Goal: Information Seeking & Learning: Learn about a topic

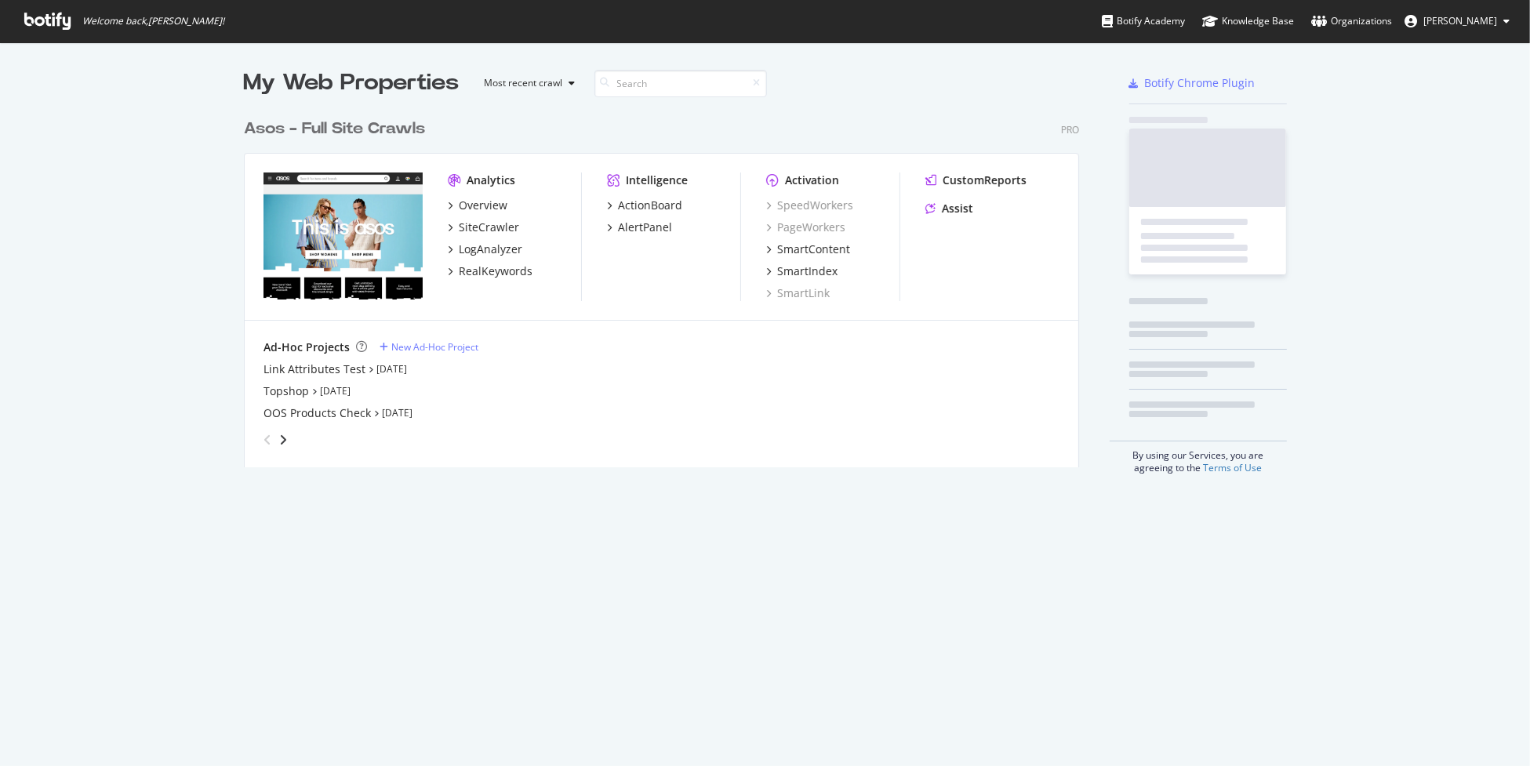
scroll to position [754, 1506]
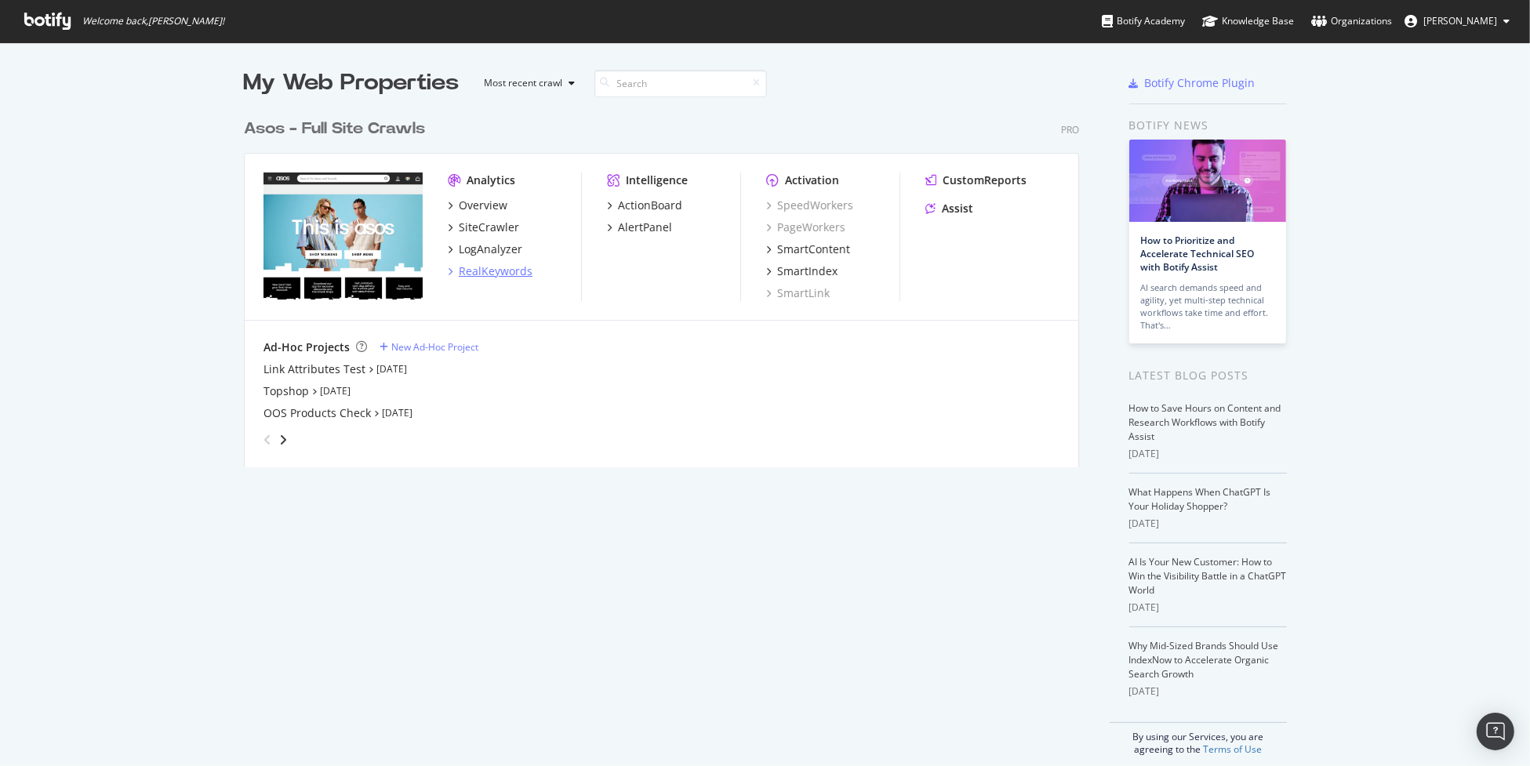
click at [492, 271] on div "RealKeywords" at bounding box center [496, 271] width 74 height 16
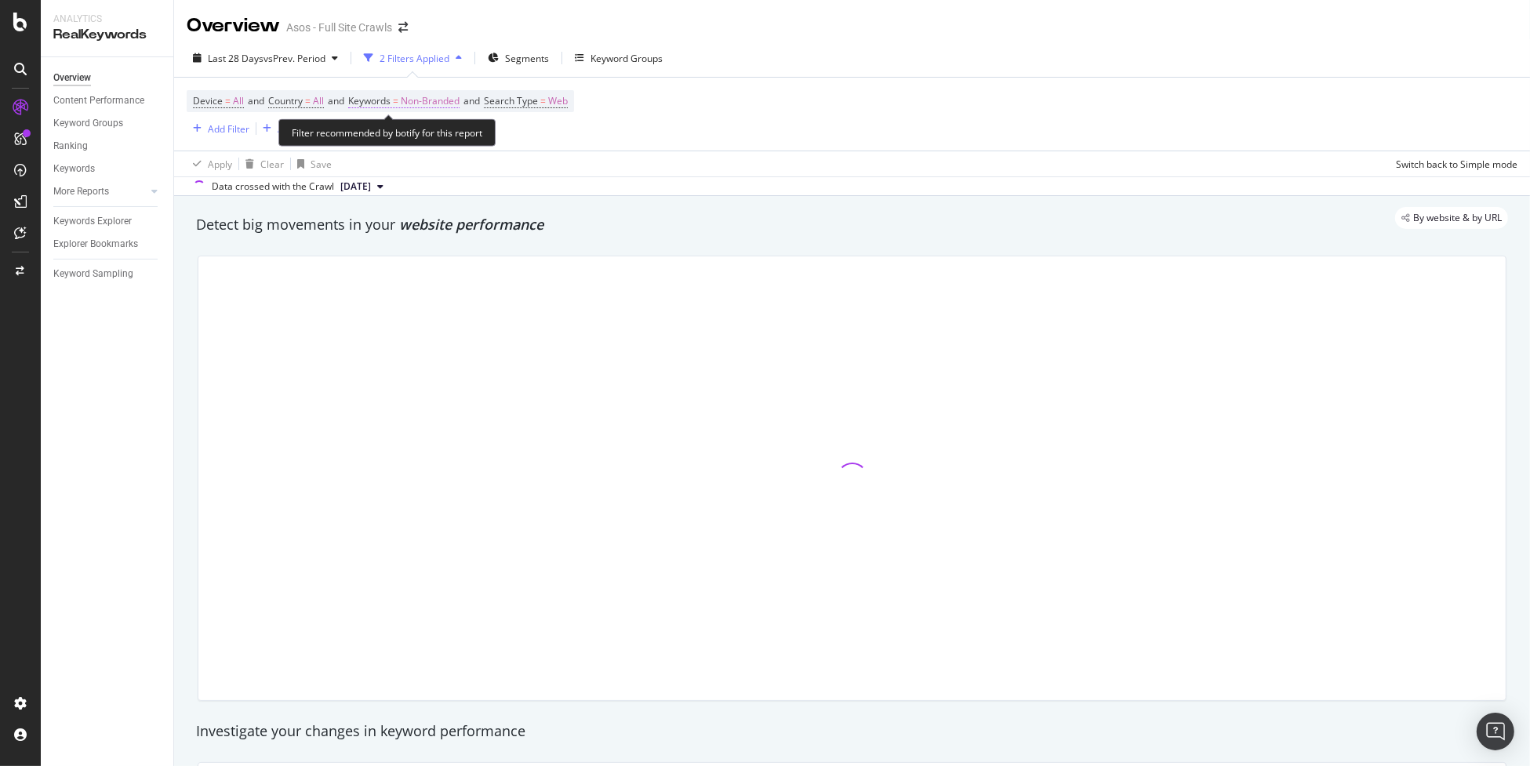
click at [436, 104] on span "Non-Branded" at bounding box center [430, 101] width 59 height 22
click at [423, 133] on span "Non-Branded" at bounding box center [403, 137] width 65 height 13
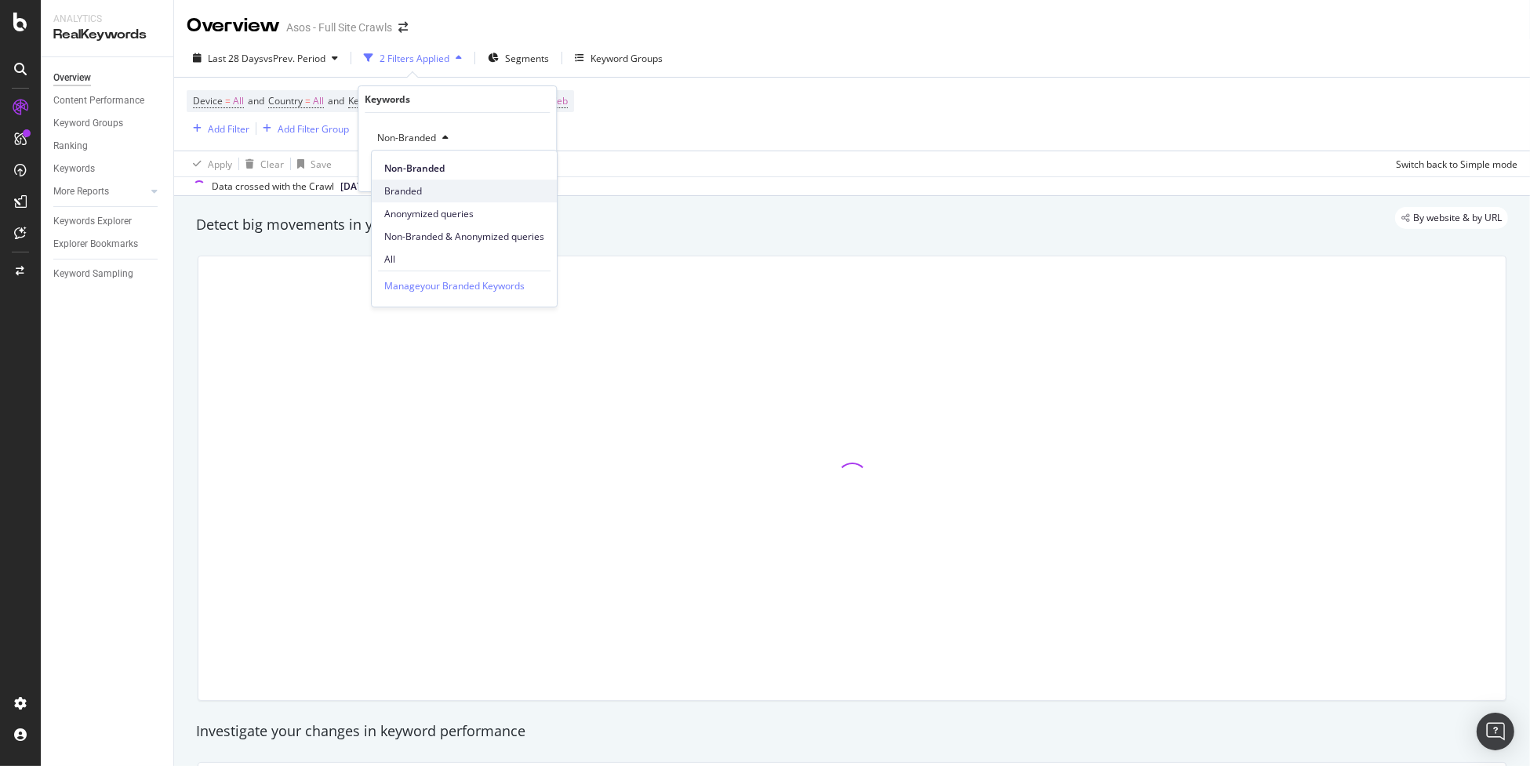
click at [434, 184] on span "Branded" at bounding box center [464, 191] width 160 height 14
click at [529, 172] on div "Apply" at bounding box center [531, 171] width 24 height 13
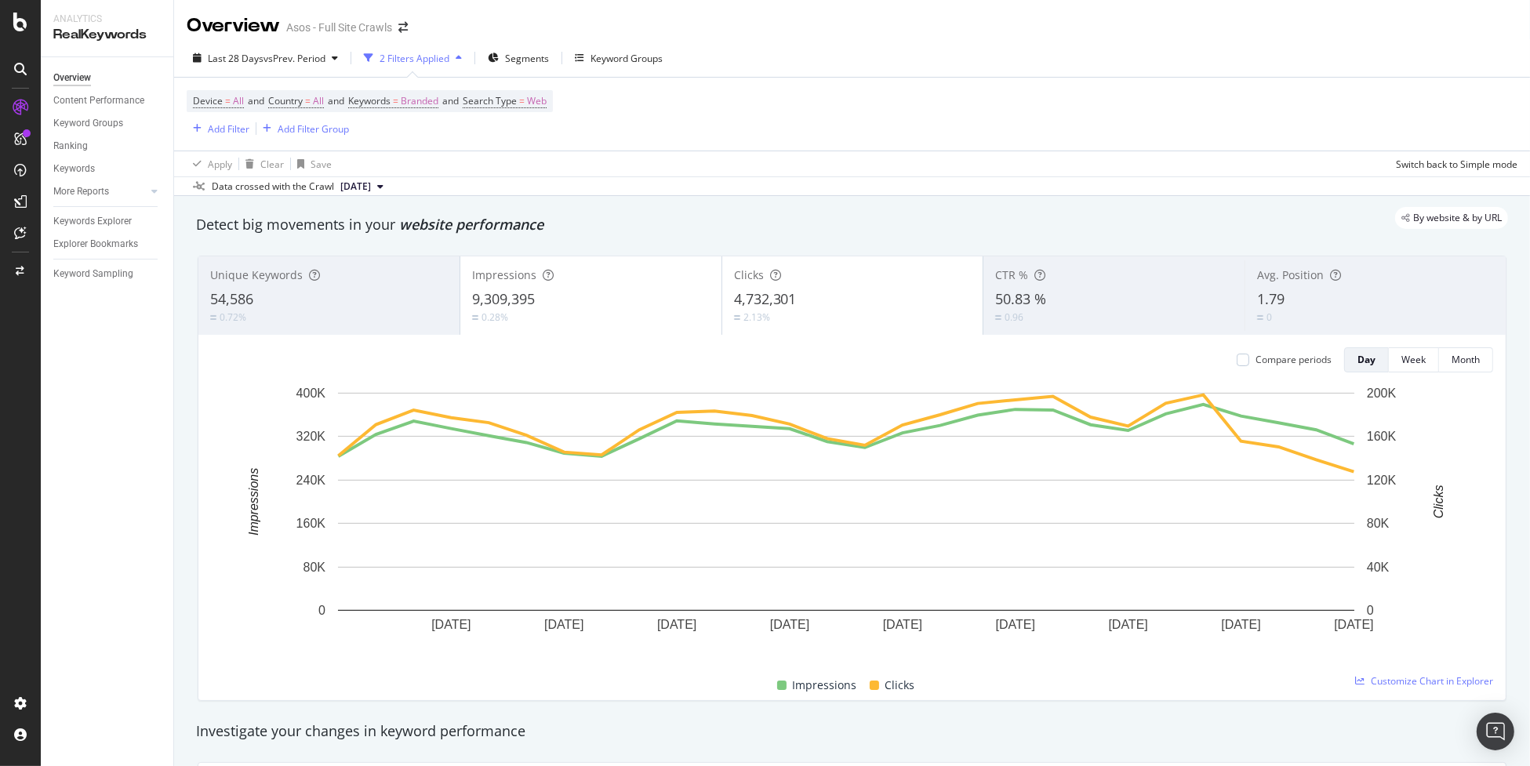
click at [1305, 302] on div "1.79" at bounding box center [1375, 299] width 237 height 20
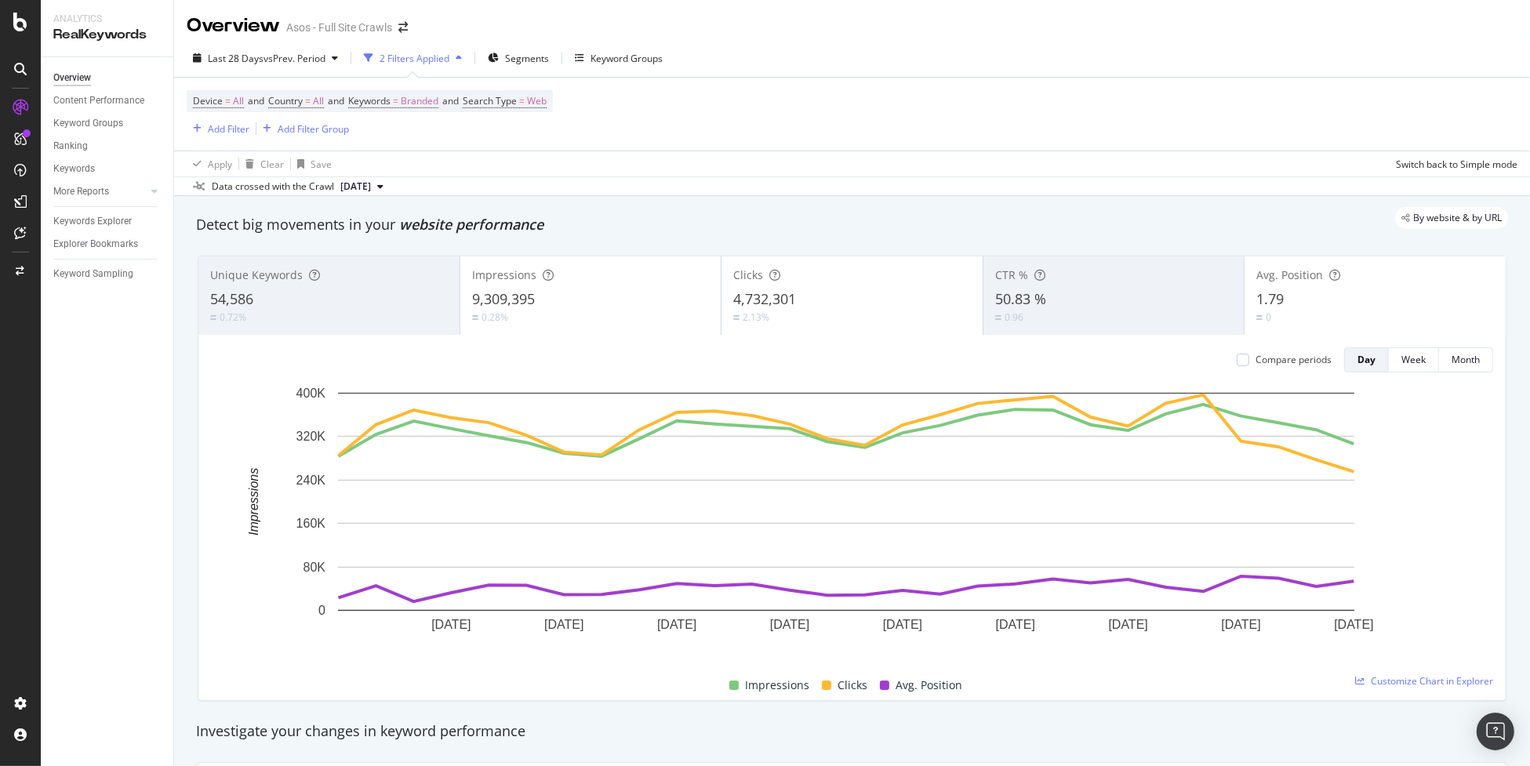
click at [841, 314] on div "2.13%" at bounding box center [852, 317] width 238 height 15
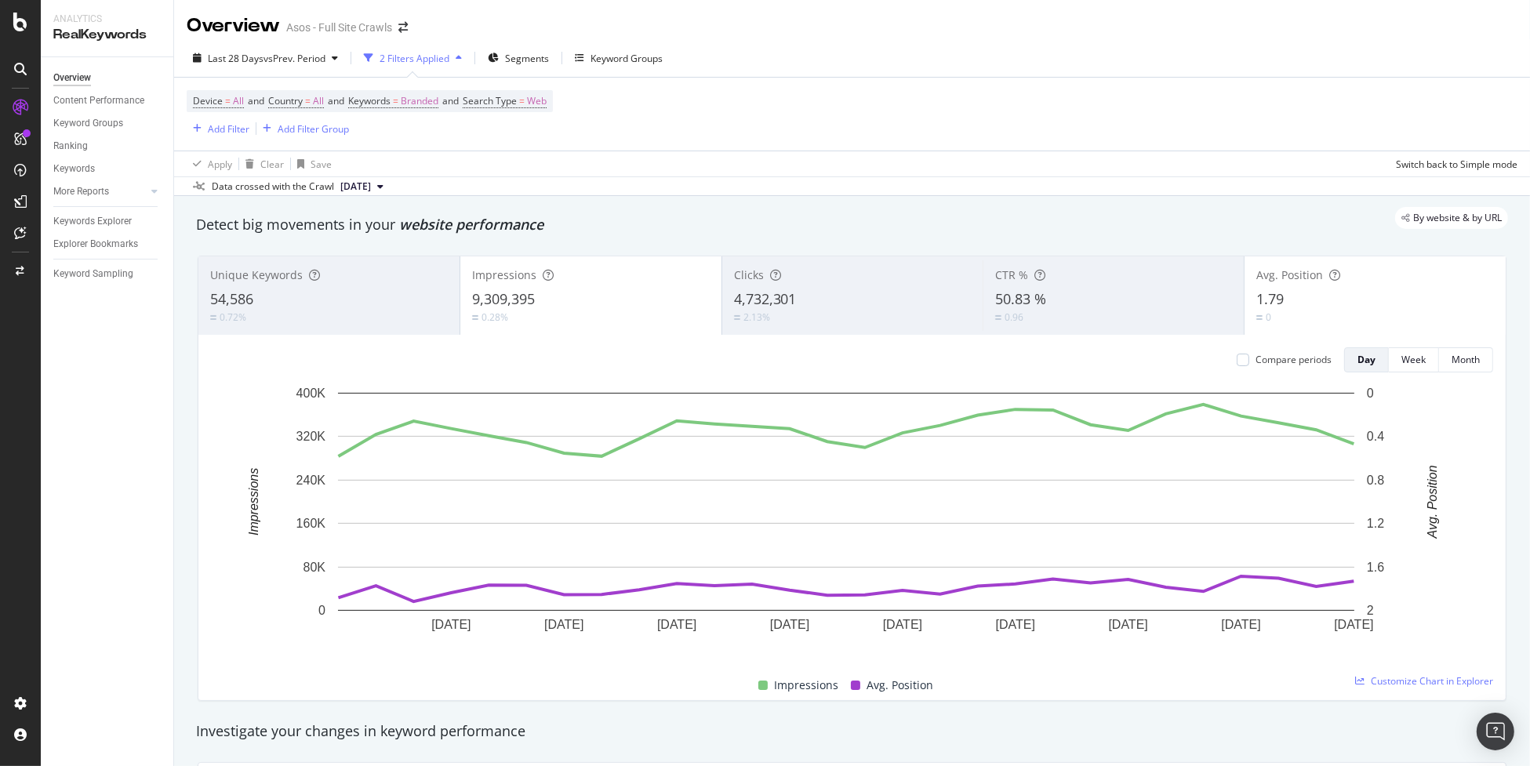
click at [314, 307] on div "54,586" at bounding box center [329, 299] width 238 height 20
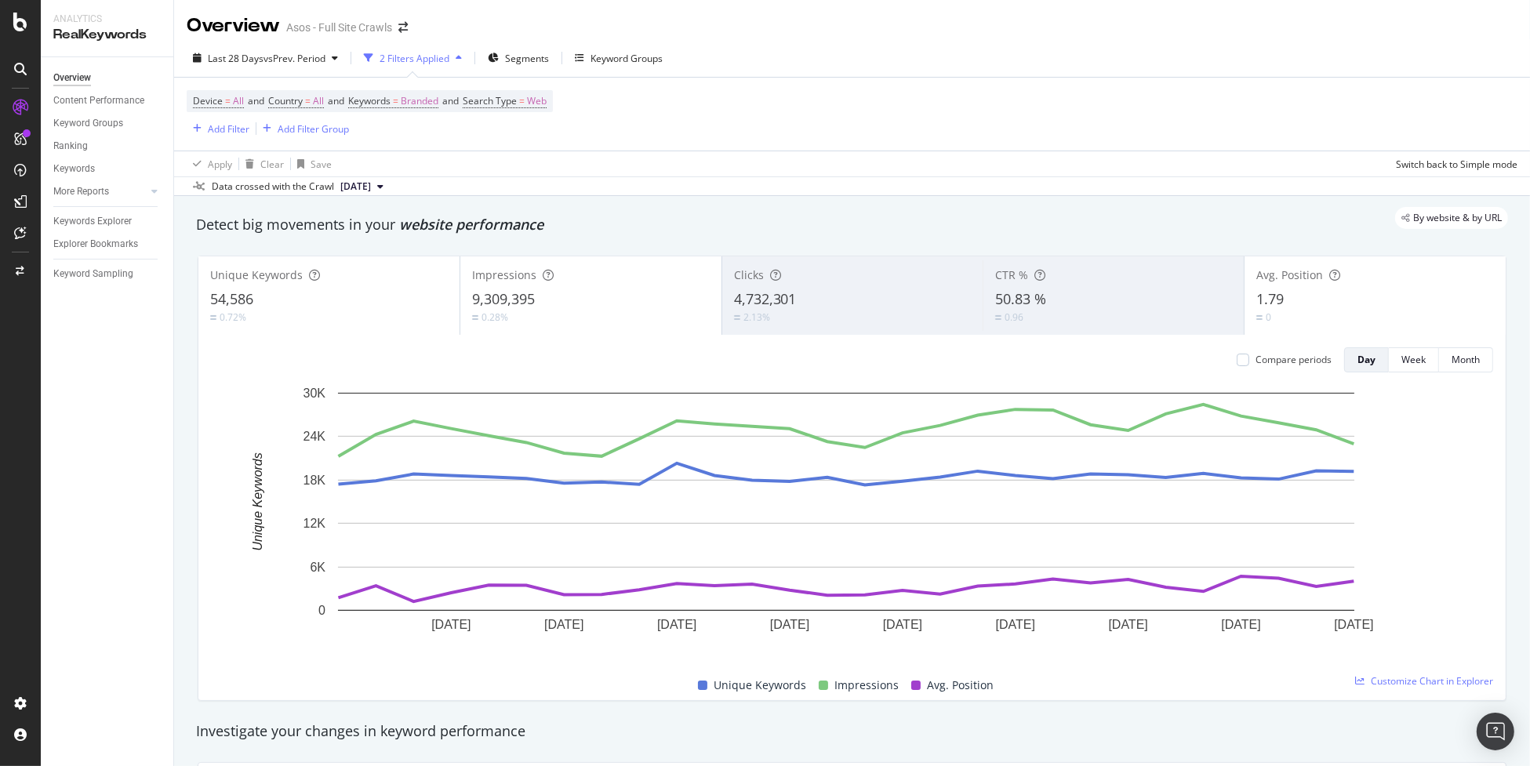
click at [307, 307] on div "54,586" at bounding box center [329, 299] width 238 height 20
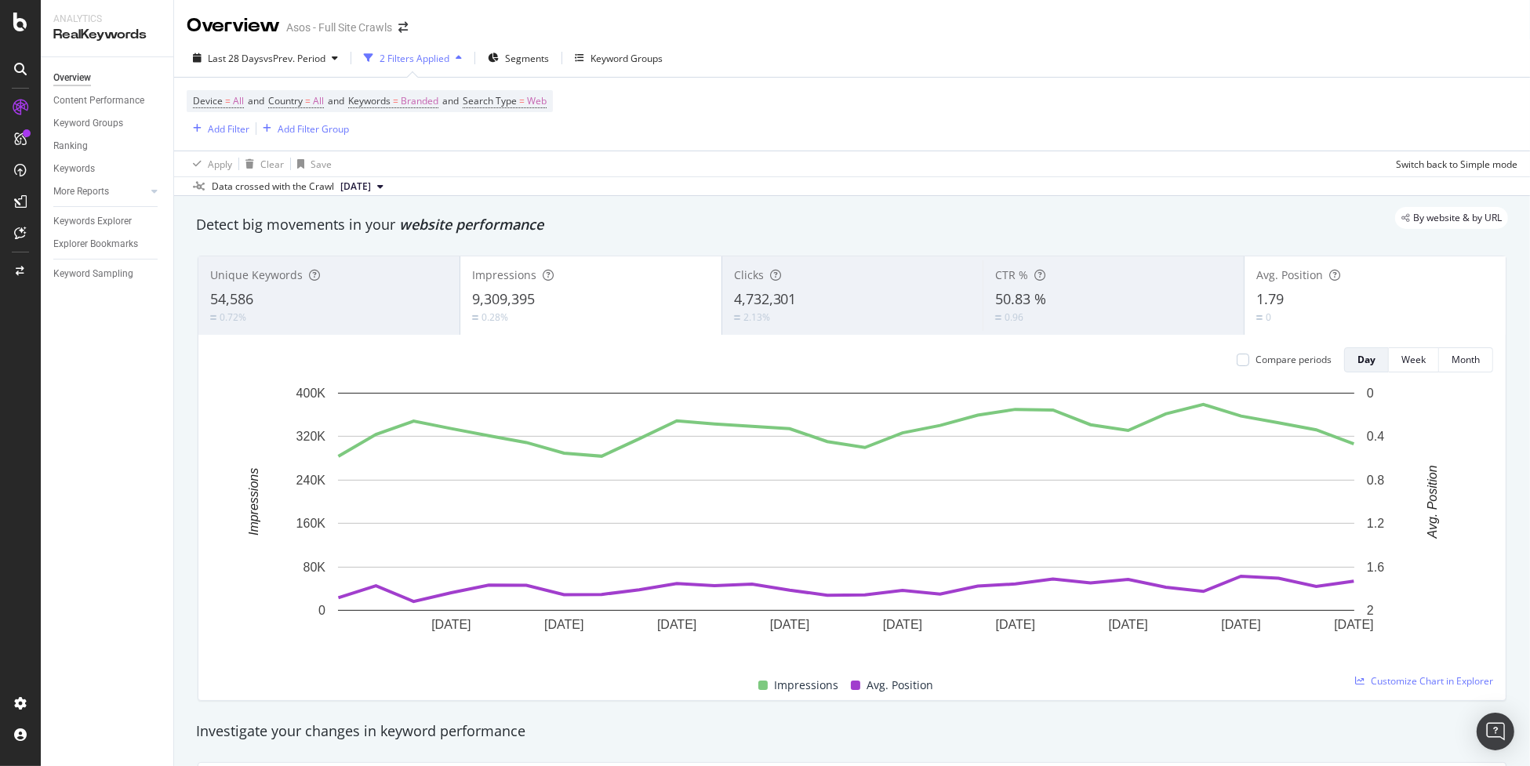
click at [1030, 300] on span "50.83 %" at bounding box center [1020, 298] width 51 height 19
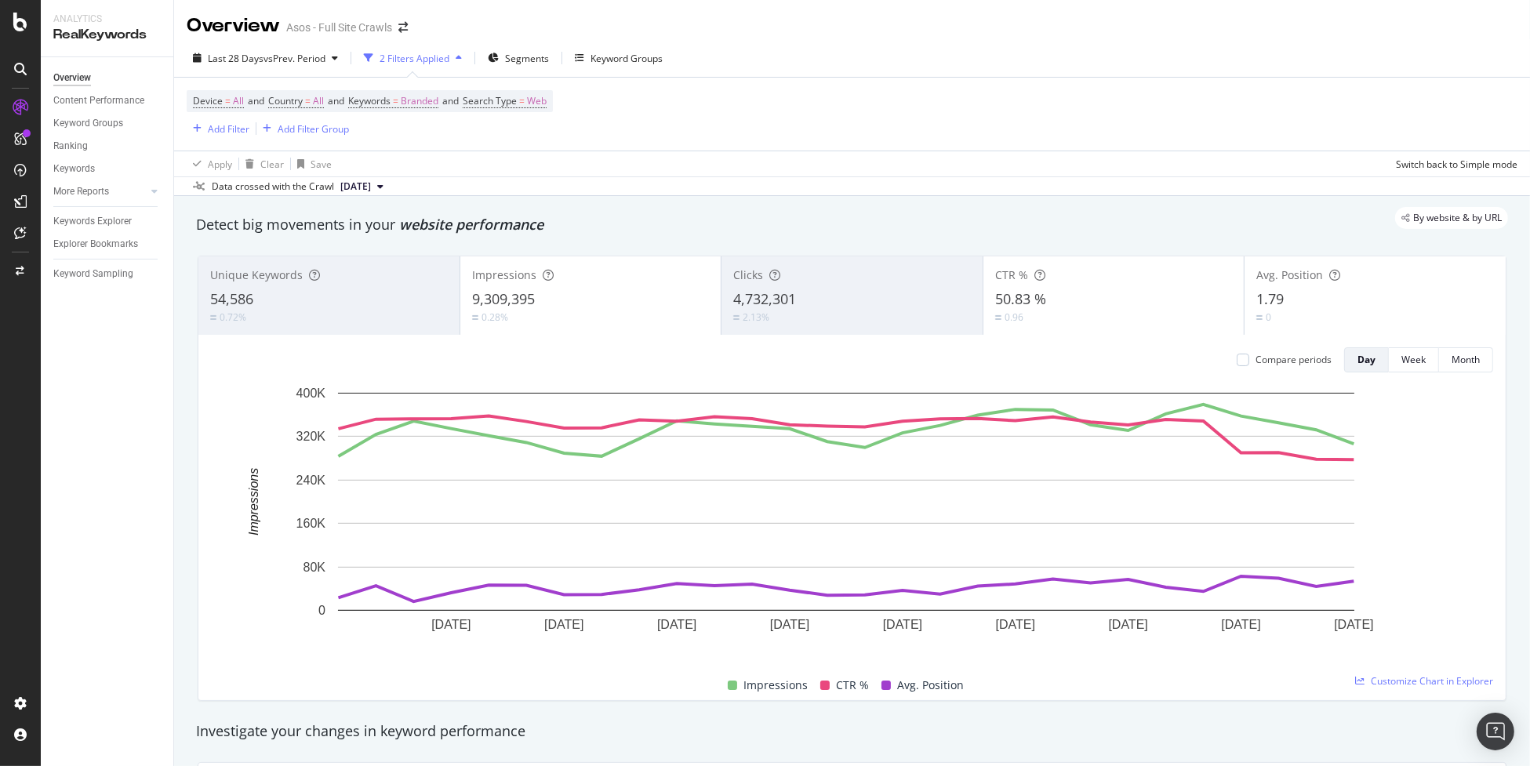
click at [1289, 331] on div "Avg. Position 1.79 0" at bounding box center [1375, 295] width 262 height 78
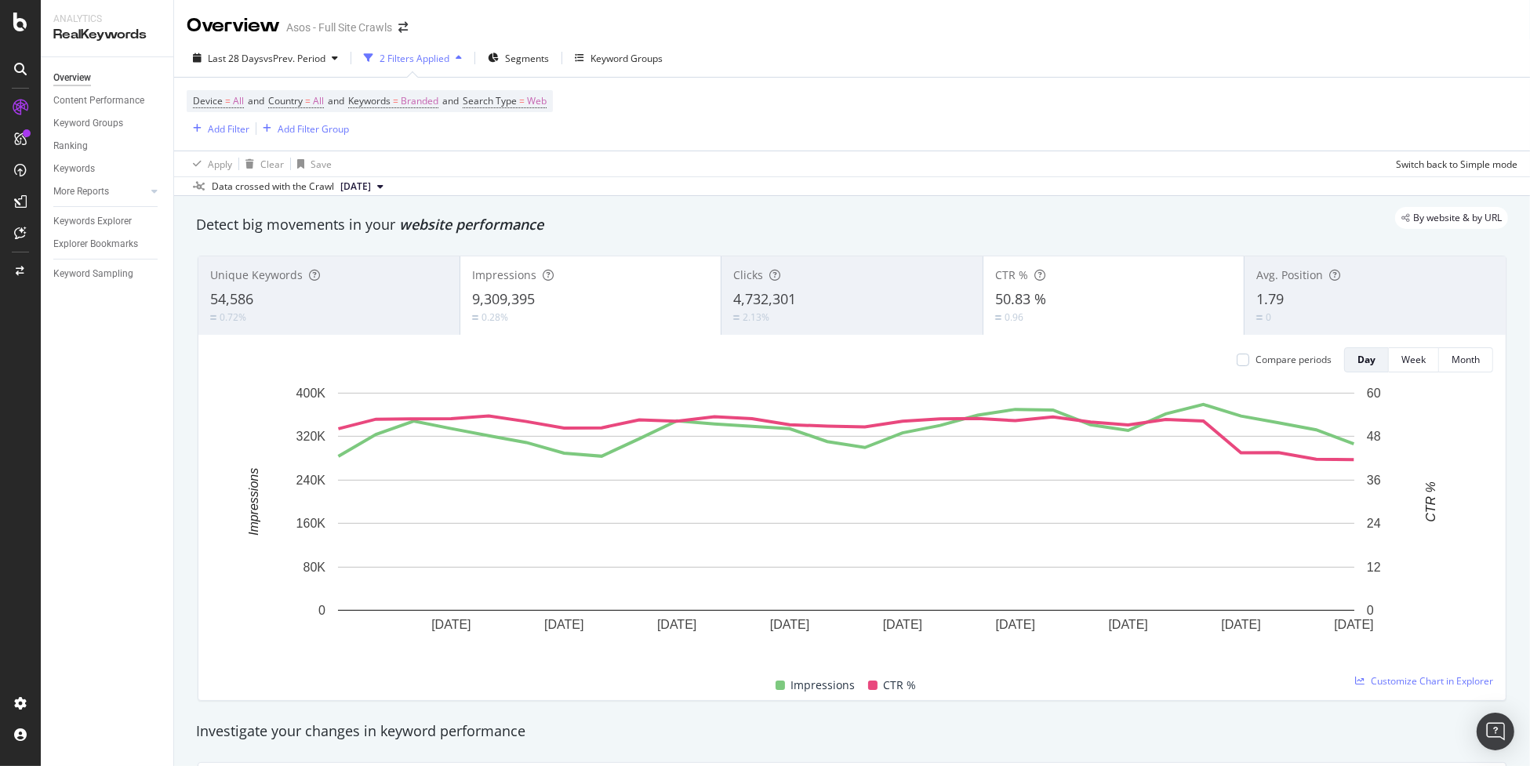
click at [737, 307] on span "4,732,301" at bounding box center [764, 298] width 63 height 19
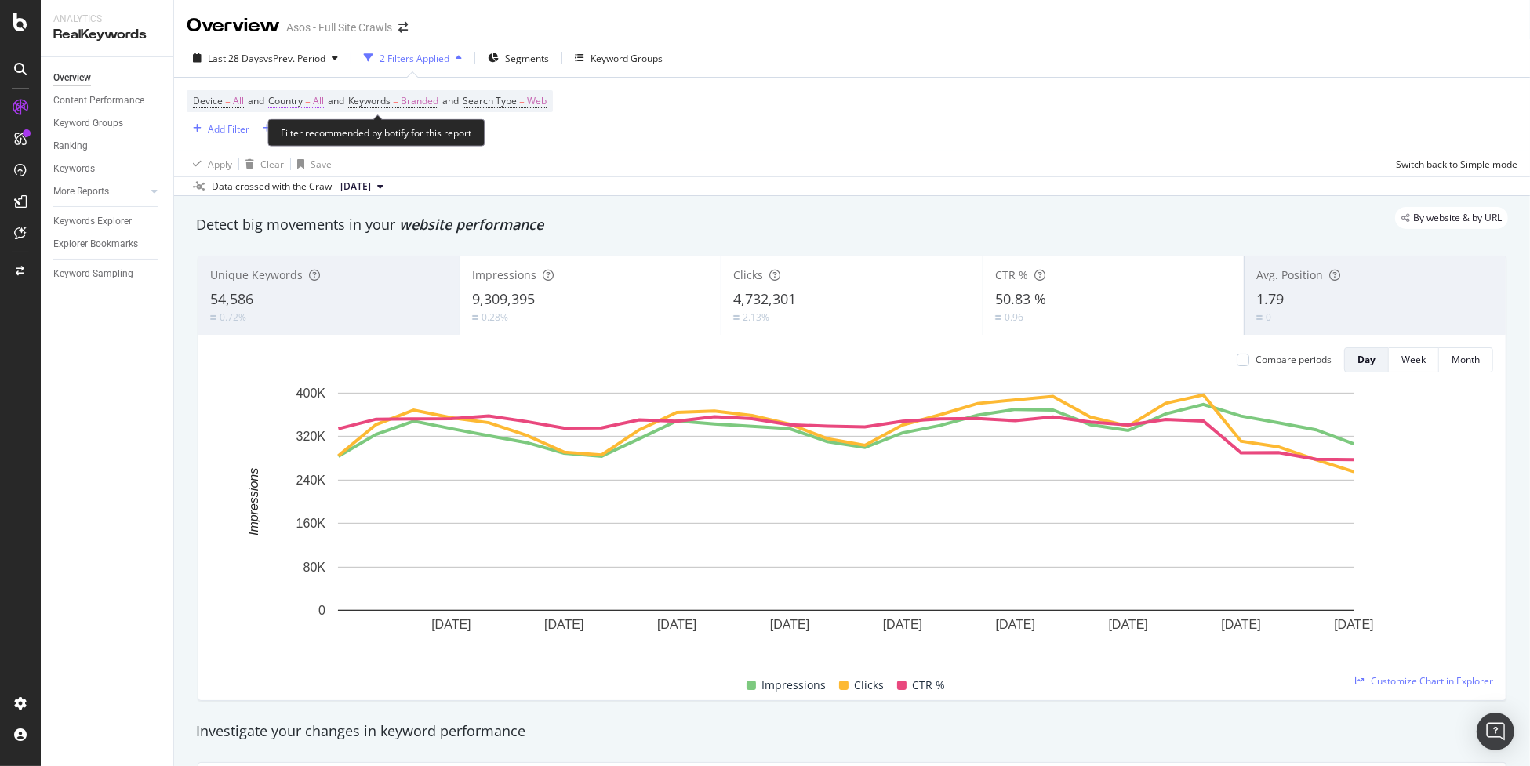
click at [317, 106] on span "All" at bounding box center [318, 101] width 11 height 22
click at [304, 143] on div "All" at bounding box center [371, 137] width 173 height 25
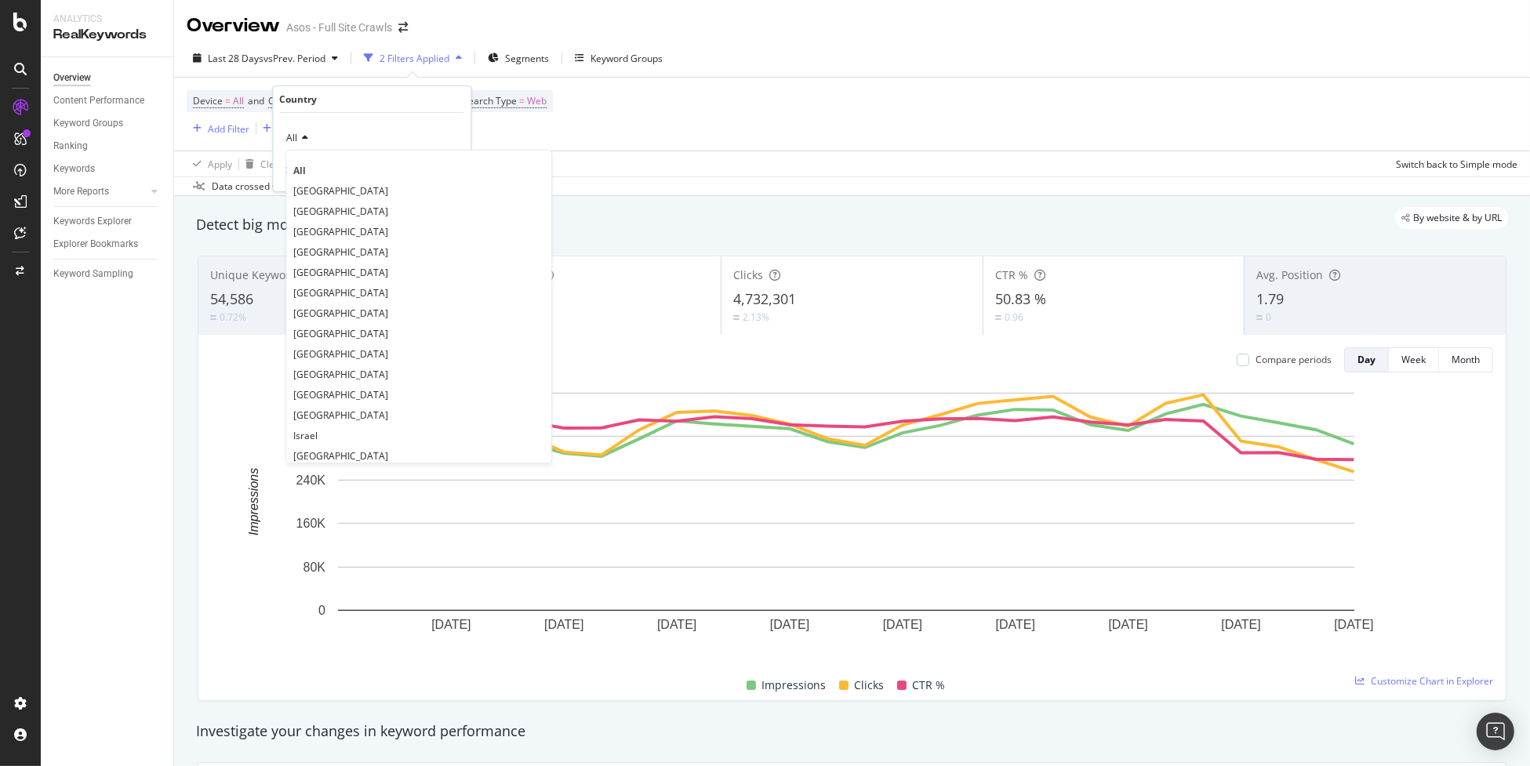
drag, startPoint x: 337, startPoint y: 187, endPoint x: 347, endPoint y: 186, distance: 9.4
click at [338, 187] on span "[GEOGRAPHIC_DATA]" at bounding box center [340, 190] width 95 height 13
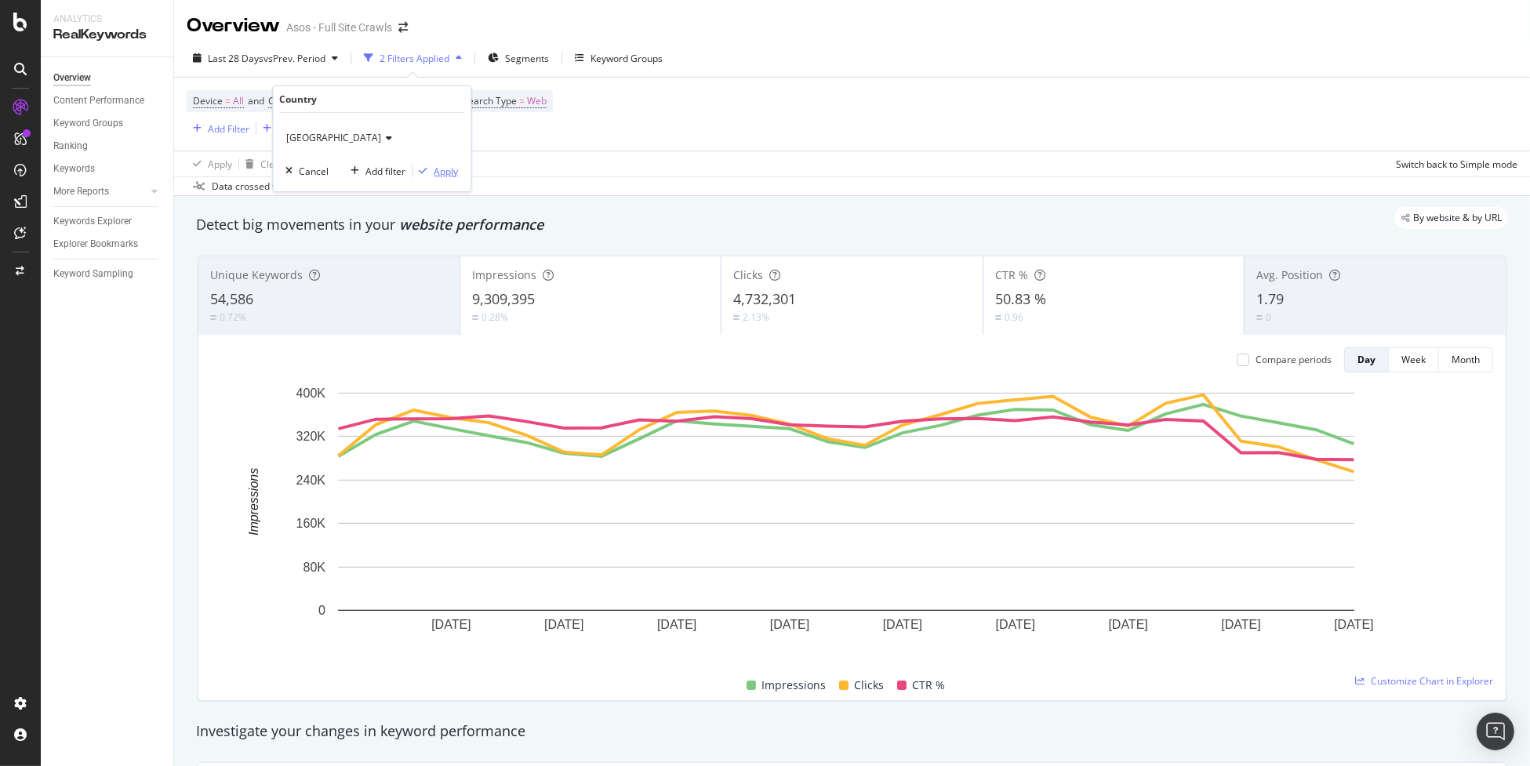
click at [440, 169] on div "Apply" at bounding box center [446, 171] width 24 height 13
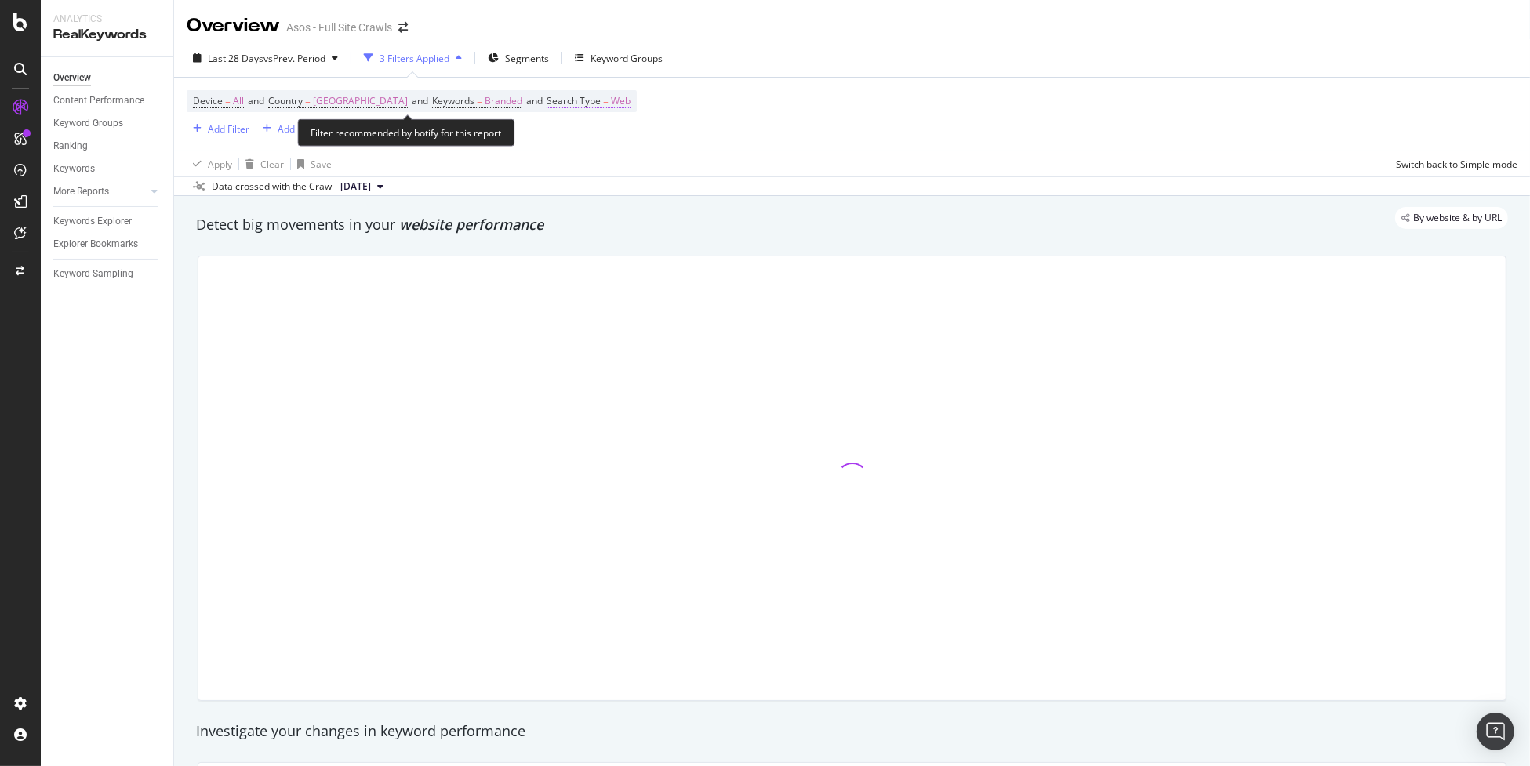
click at [611, 100] on span "Web" at bounding box center [621, 101] width 20 height 22
click at [575, 140] on icon at bounding box center [577, 137] width 11 height 9
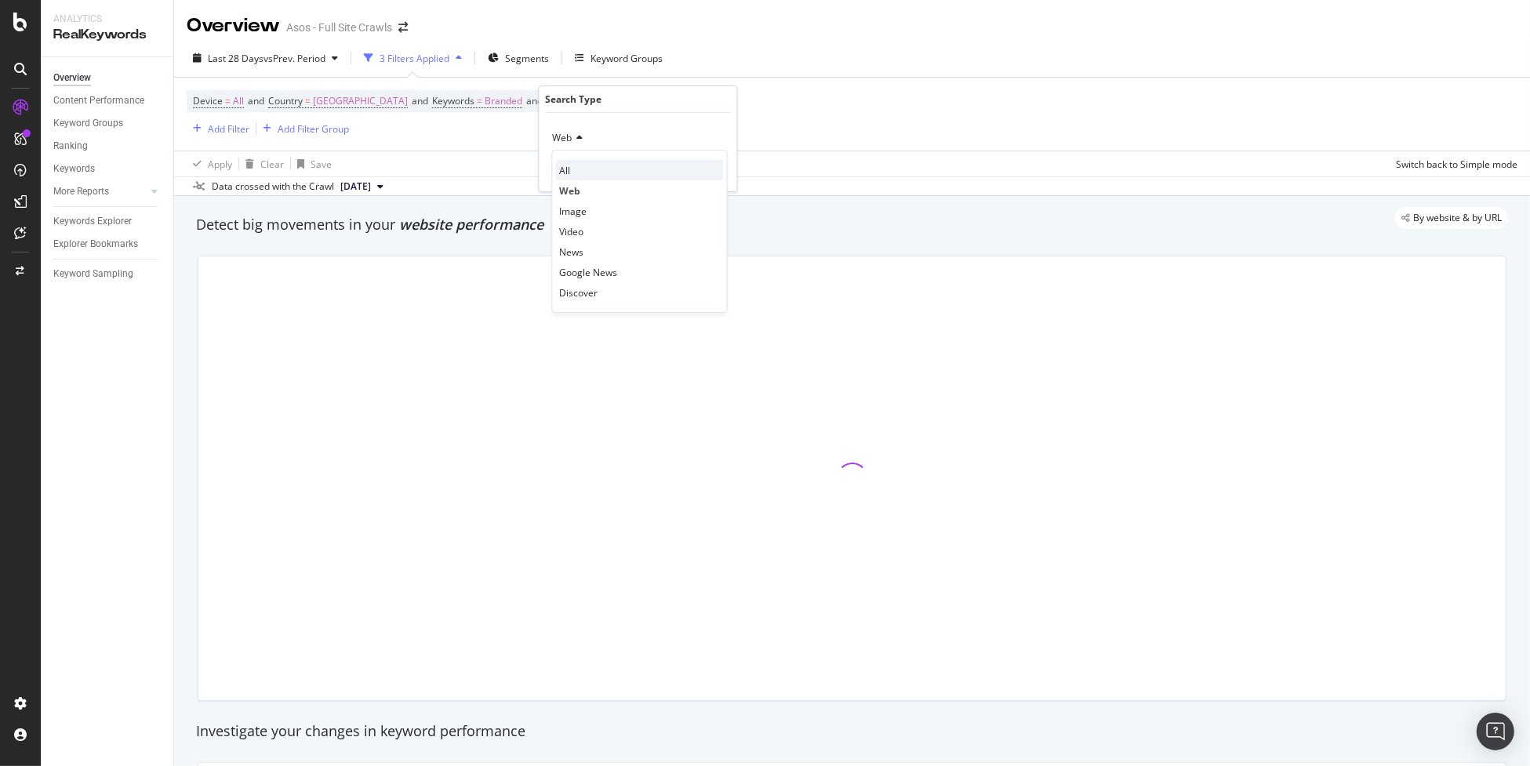
click at [591, 169] on div "All" at bounding box center [639, 170] width 168 height 20
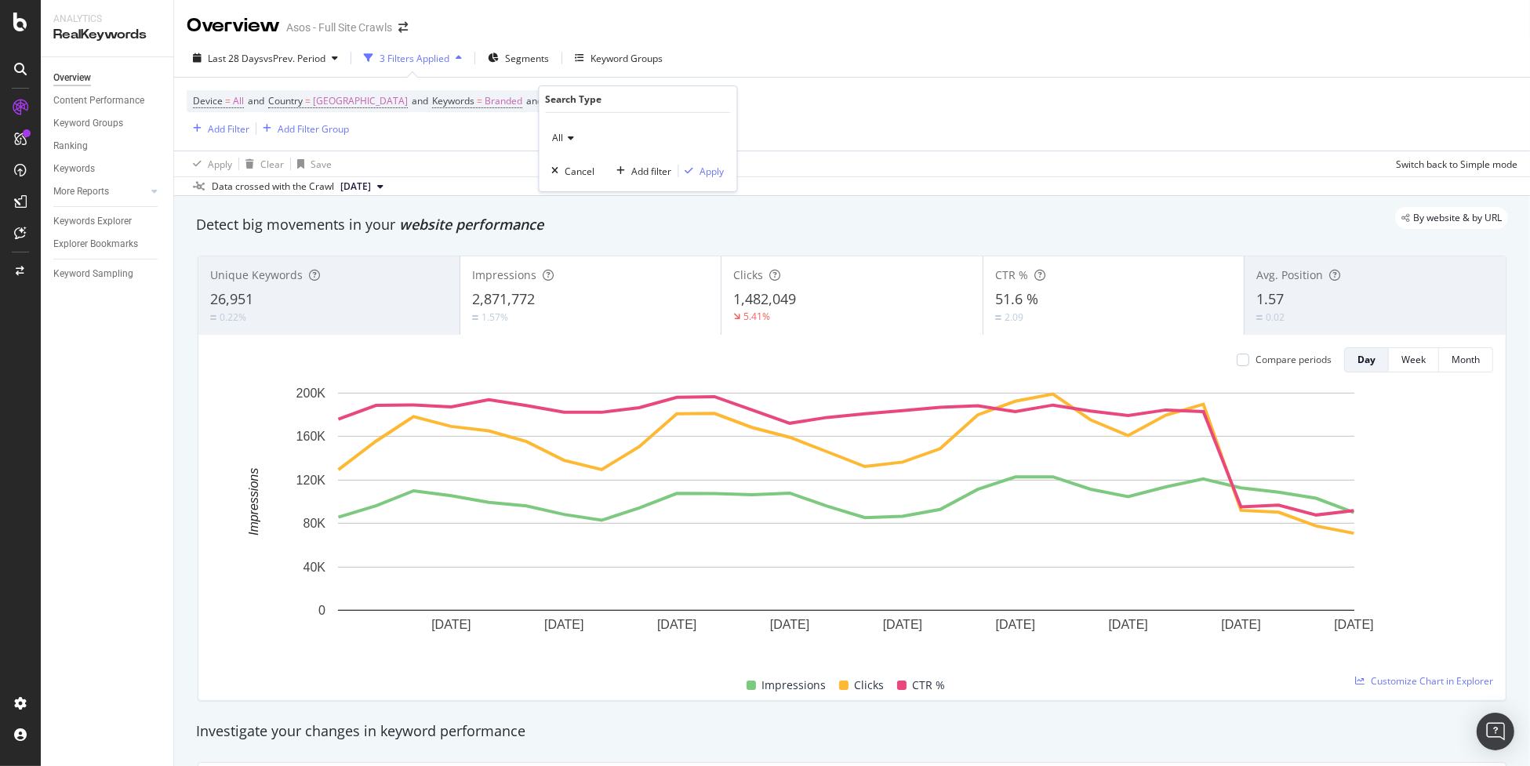
click at [946, 191] on div "Data crossed with the Crawl [DATE]" at bounding box center [852, 185] width 1356 height 19
